Goal: Navigation & Orientation: Understand site structure

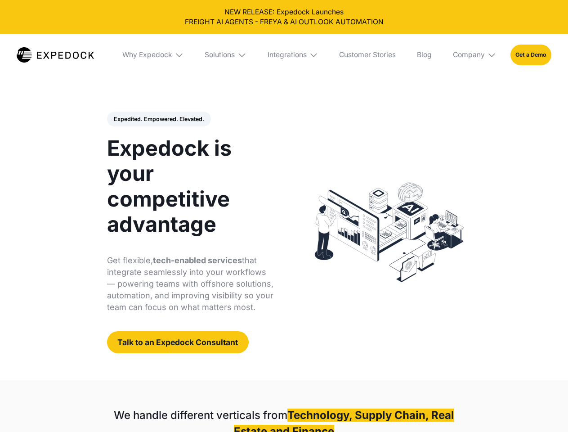
select select
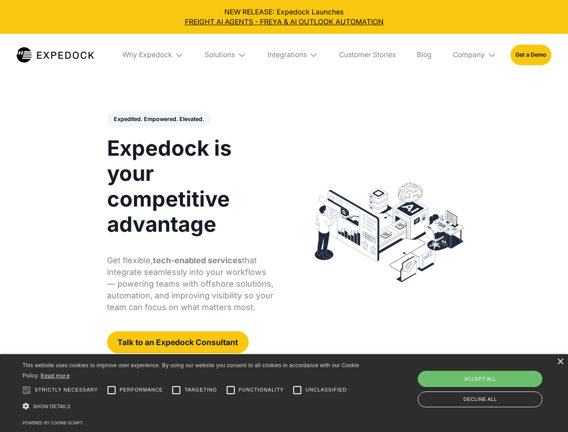
click at [284, 55] on div "Integrations" at bounding box center [287, 54] width 39 height 9
click at [153, 55] on div "Why Expedock" at bounding box center [147, 54] width 50 height 9
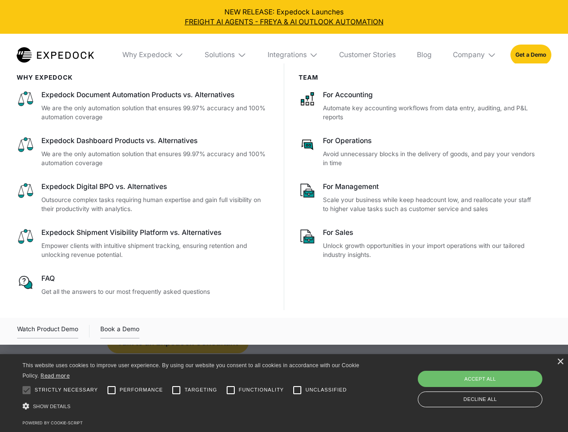
click at [226, 55] on div "Solutions" at bounding box center [220, 54] width 30 height 9
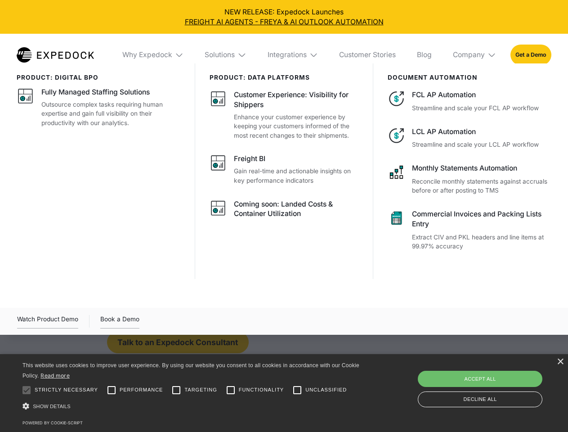
click at [293, 55] on div "Integrations" at bounding box center [287, 54] width 39 height 9
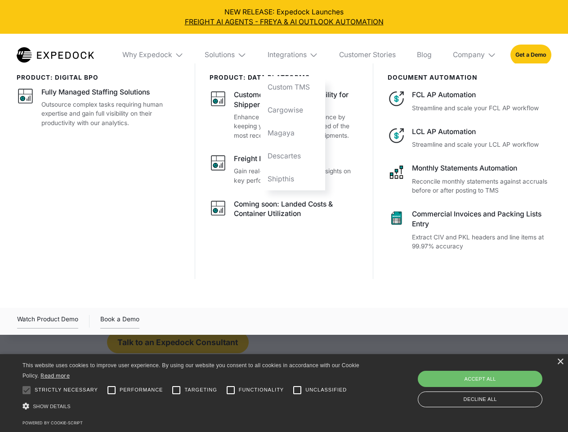
click at [475, 55] on div "Company" at bounding box center [469, 54] width 32 height 9
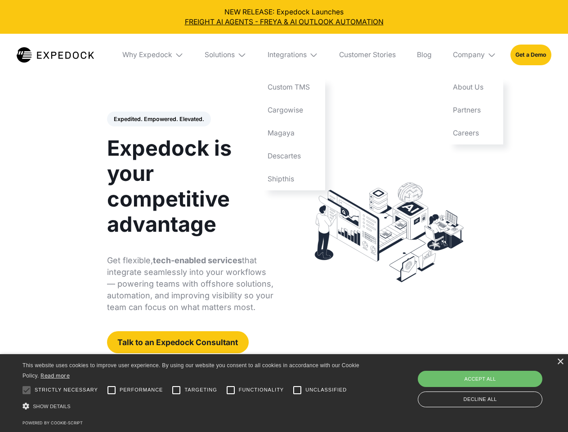
click at [158, 119] on div "Expedited. Empowered. Elevated. Automate Freight Document Extraction at 99.97% …" at bounding box center [190, 233] width 167 height 242
click at [27, 390] on div at bounding box center [27, 390] width 18 height 18
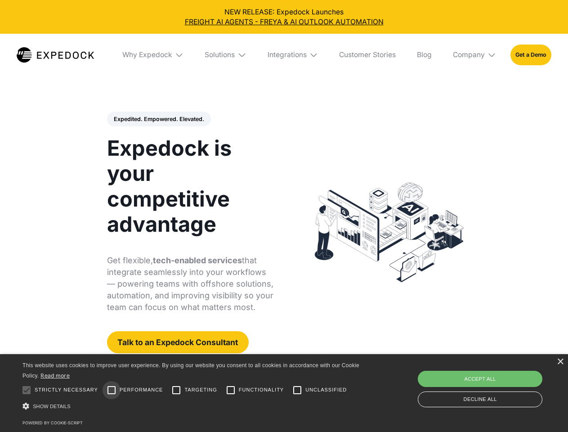
click at [112, 390] on input "Performance" at bounding box center [112, 390] width 18 height 18
checkbox input "true"
click at [176, 390] on input "Targeting" at bounding box center [176, 390] width 18 height 18
checkbox input "true"
click at [231, 390] on input "Functionality" at bounding box center [231, 390] width 18 height 18
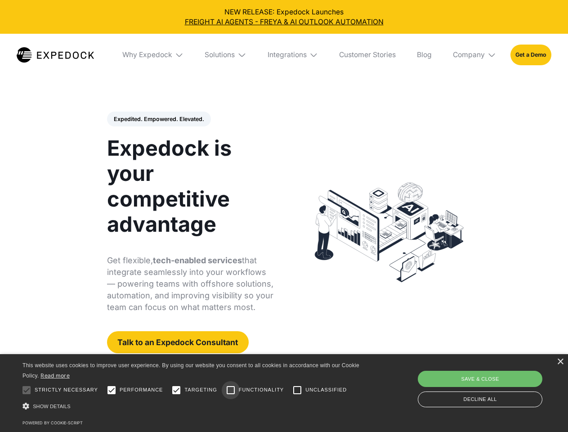
checkbox input "true"
